Goal: Task Accomplishment & Management: Manage account settings

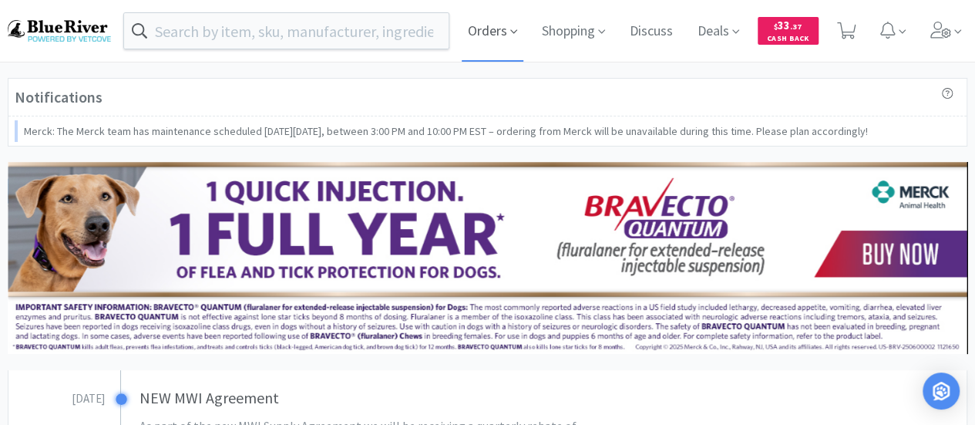
click at [484, 29] on span "Orders" at bounding box center [493, 31] width 62 height 62
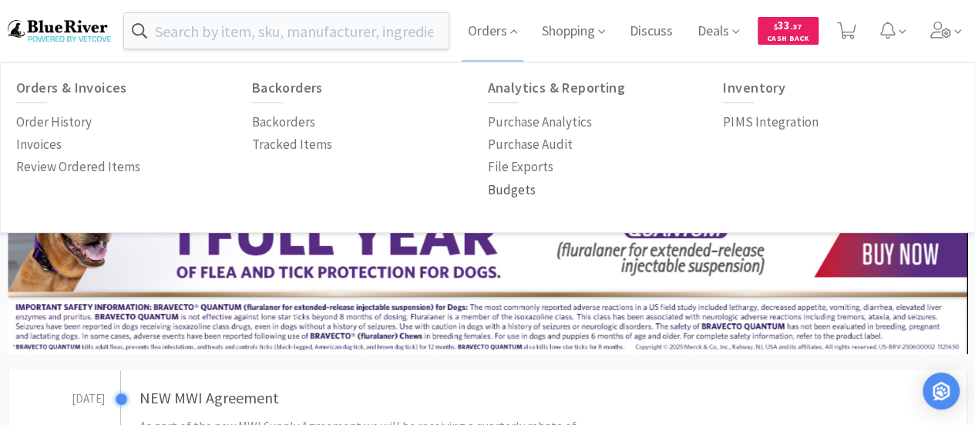
click at [506, 187] on p "Budgets" at bounding box center [512, 190] width 48 height 21
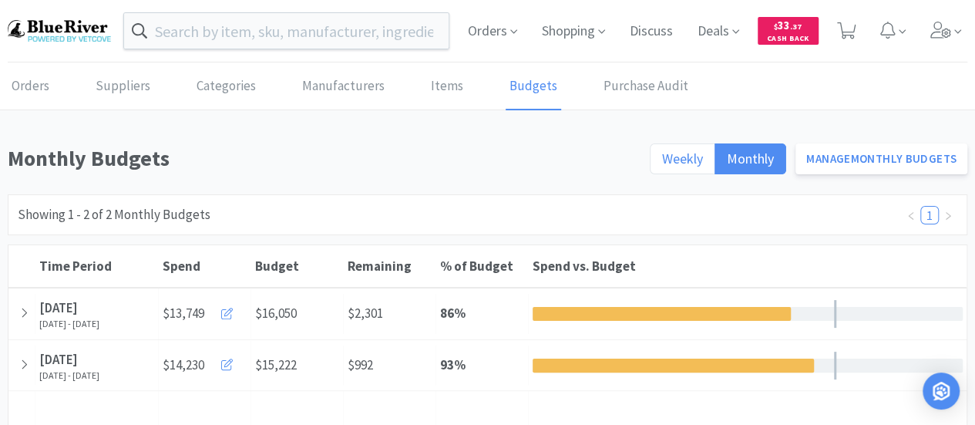
click at [693, 160] on span "Weekly" at bounding box center [682, 159] width 41 height 18
click at [662, 163] on input "Weekly" at bounding box center [662, 163] width 0 height 0
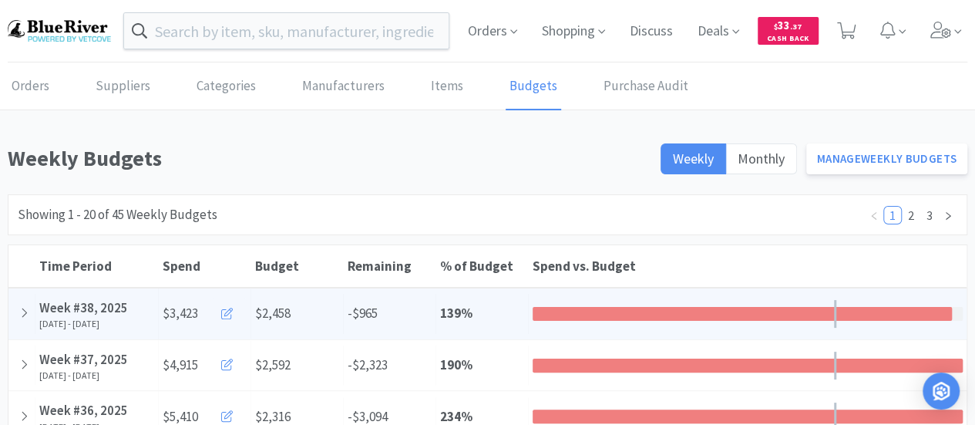
click at [232, 311] on icon at bounding box center [227, 314] width 12 height 12
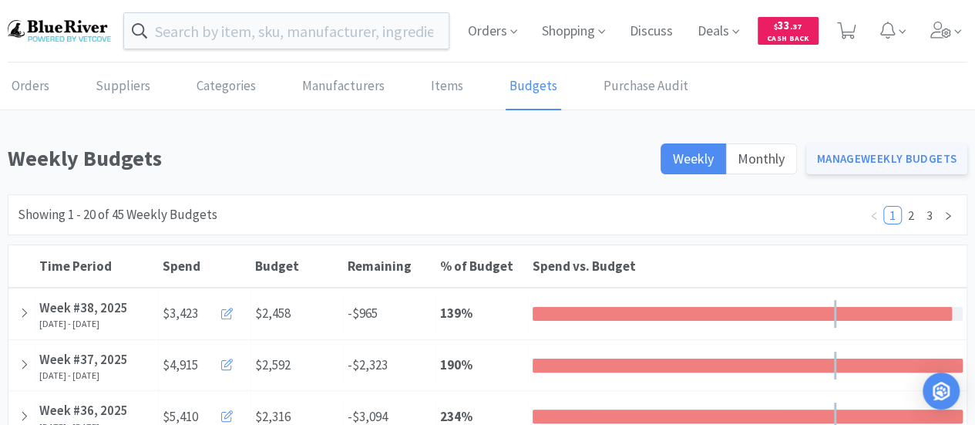
click at [869, 160] on link "Manage Weekly Budgets" at bounding box center [887, 158] width 162 height 31
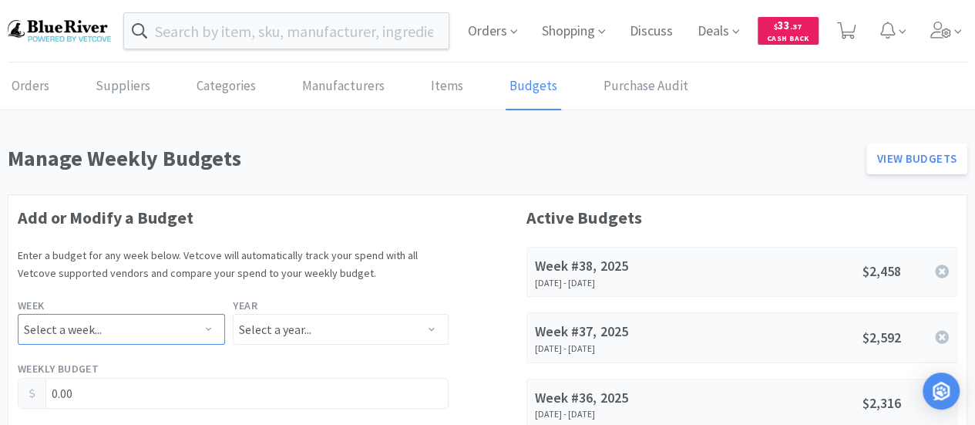
click at [156, 322] on select "Select a week... Week 1 (Dec 30th - Jan 5th) Week 2 (Jan 6th - Jan 12th) Week 3…" at bounding box center [121, 329] width 207 height 31
select select "38"
click at [18, 314] on select "Select a week... Week 1 (Dec 30th - Jan 5th) Week 2 (Jan 6th - Jan 12th) Week 3…" at bounding box center [121, 329] width 207 height 31
click at [328, 335] on select "Select a year... 2023 2024 2025 2026 2027 2028 2029 2030 2031 2032 2033 2034" at bounding box center [340, 329] width 215 height 31
select select "2025"
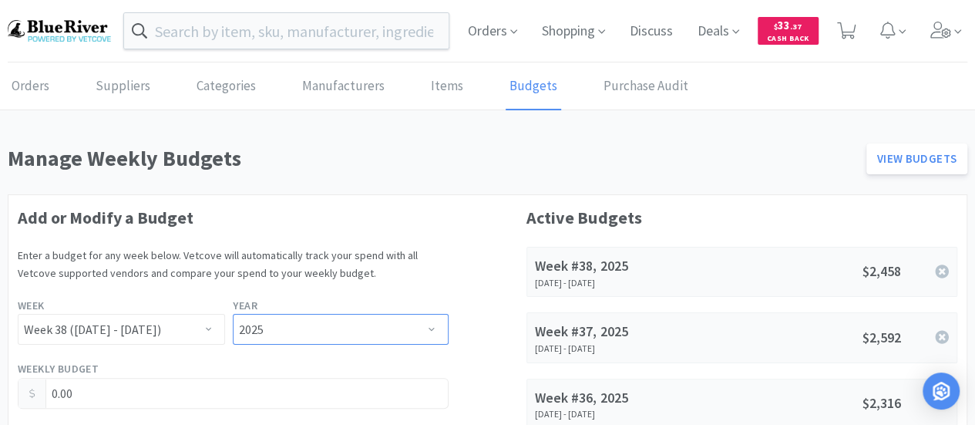
click at [233, 314] on select "Select a year... 2023 2024 2025 2026 2027 2028 2029 2030 2031 2032 2033 2034" at bounding box center [340, 329] width 215 height 31
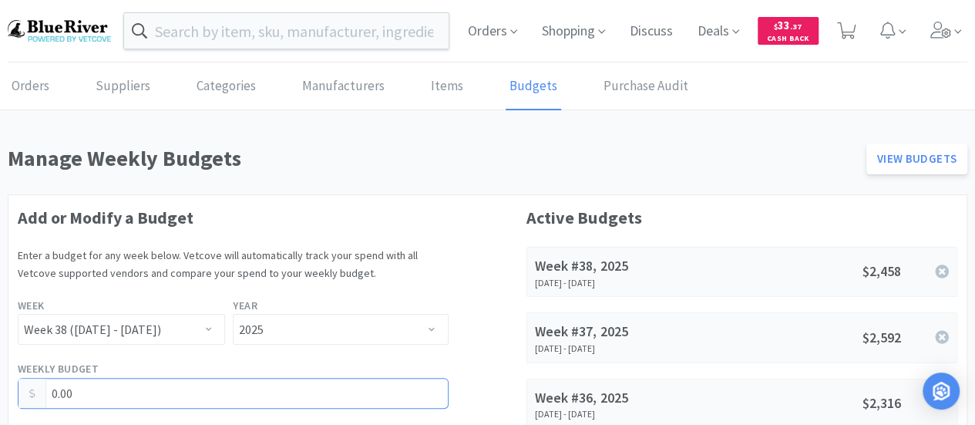
drag, startPoint x: 109, startPoint y: 388, endPoint x: 35, endPoint y: 391, distance: 74.1
click at [35, 391] on div "0.00" at bounding box center [233, 393] width 431 height 31
type input "2,325.00"
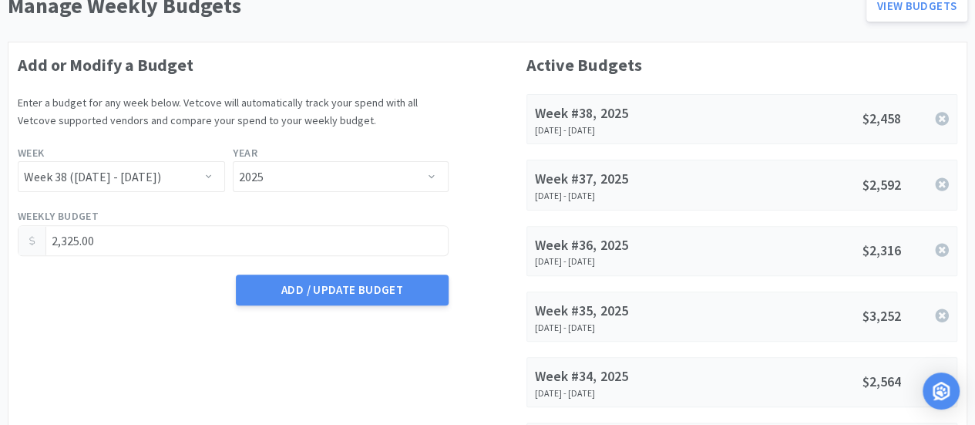
scroll to position [154, 0]
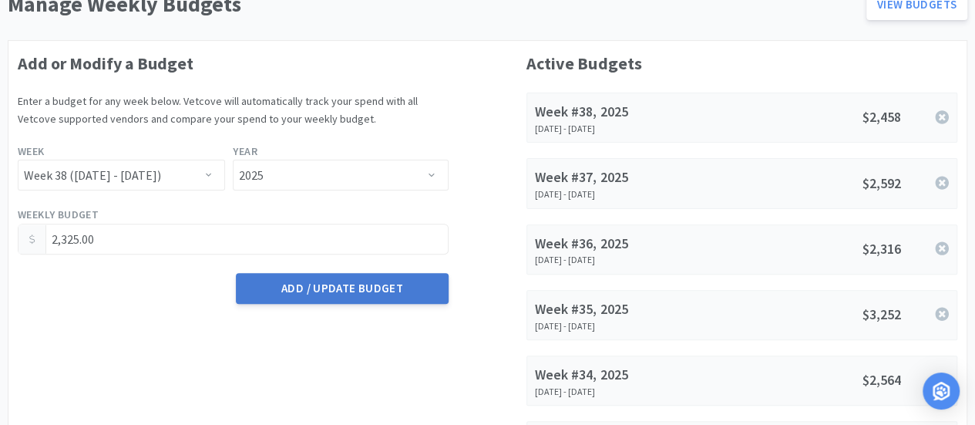
click at [345, 290] on button "Add / Update Budget" at bounding box center [342, 288] width 212 height 31
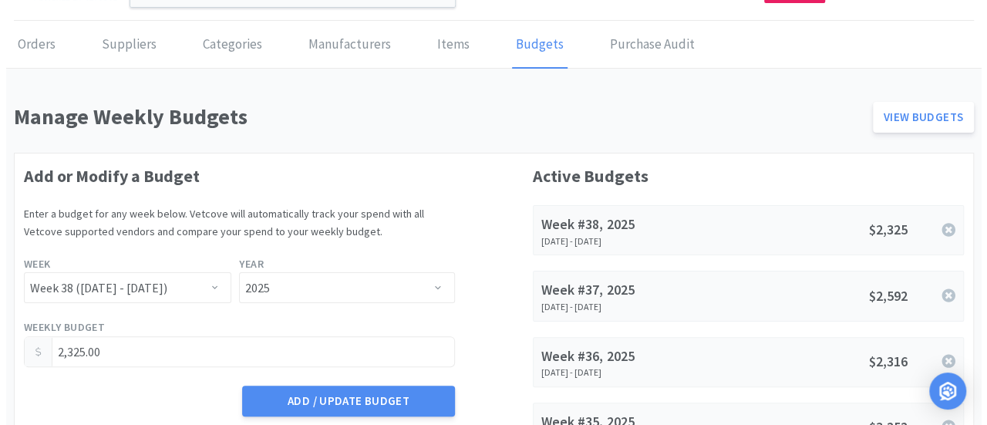
scroll to position [0, 0]
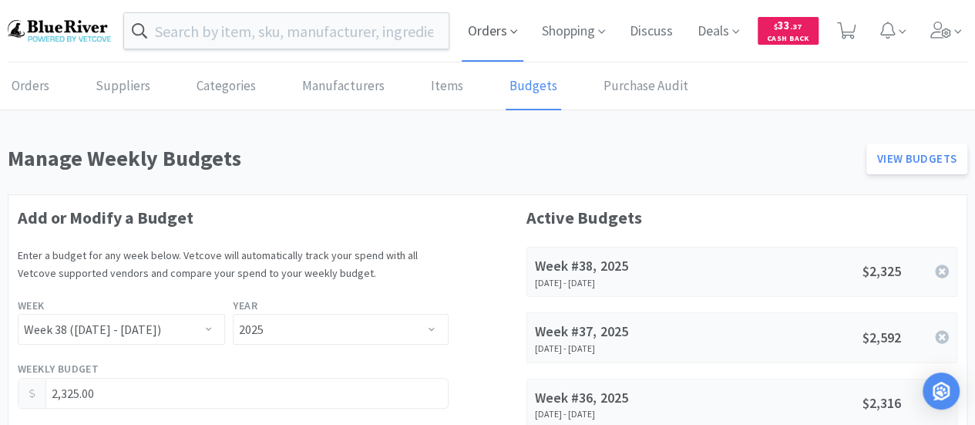
click at [505, 41] on span "Orders" at bounding box center [493, 31] width 62 height 62
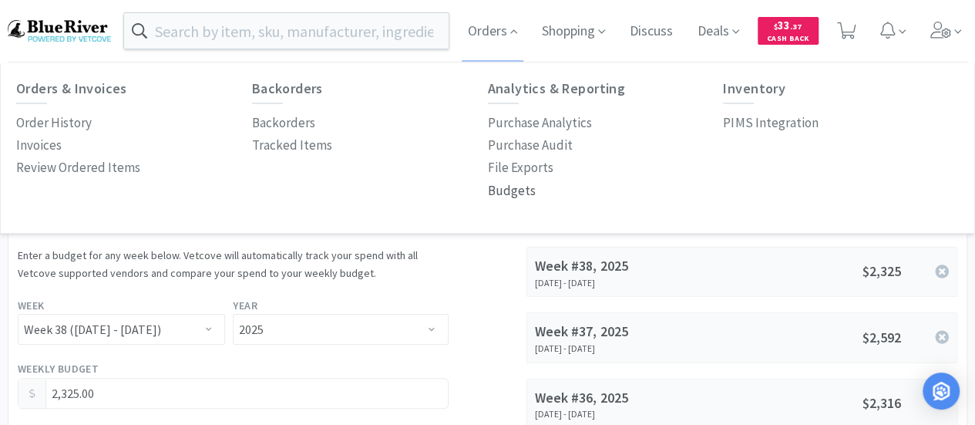
click at [500, 197] on p "Budgets" at bounding box center [512, 190] width 48 height 21
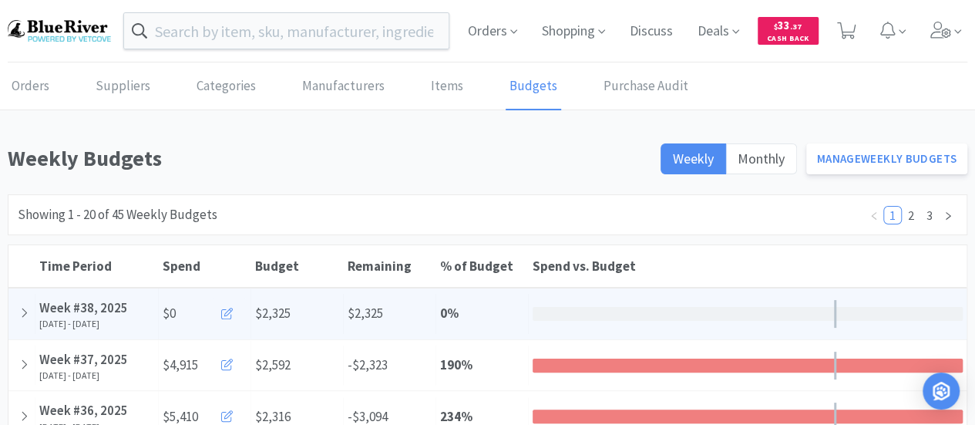
click at [227, 311] on icon at bounding box center [227, 314] width 12 height 12
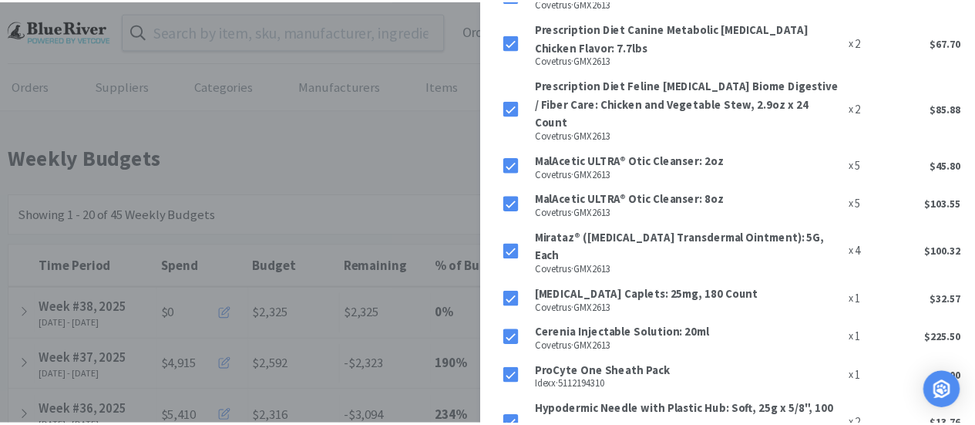
scroll to position [812, 0]
